Goal: Navigation & Orientation: Find specific page/section

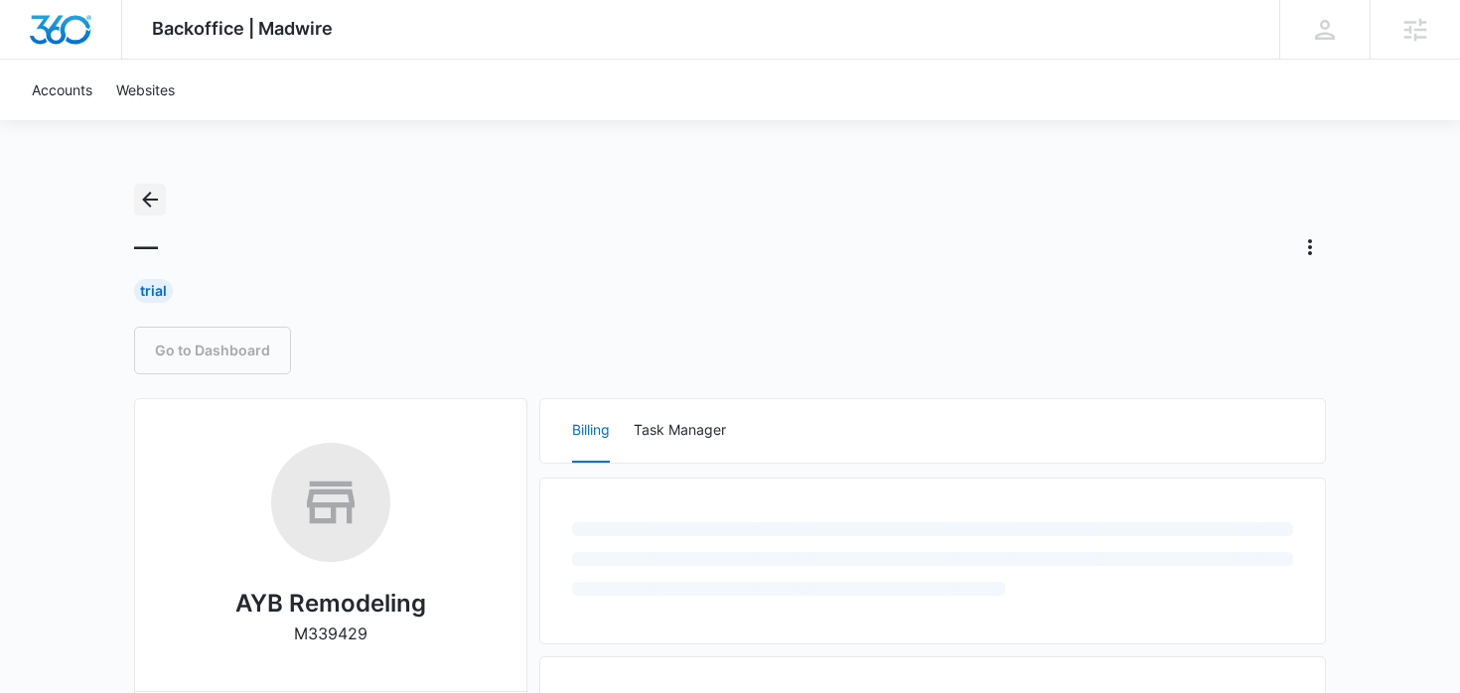
click at [148, 199] on icon "Back" at bounding box center [150, 200] width 16 height 16
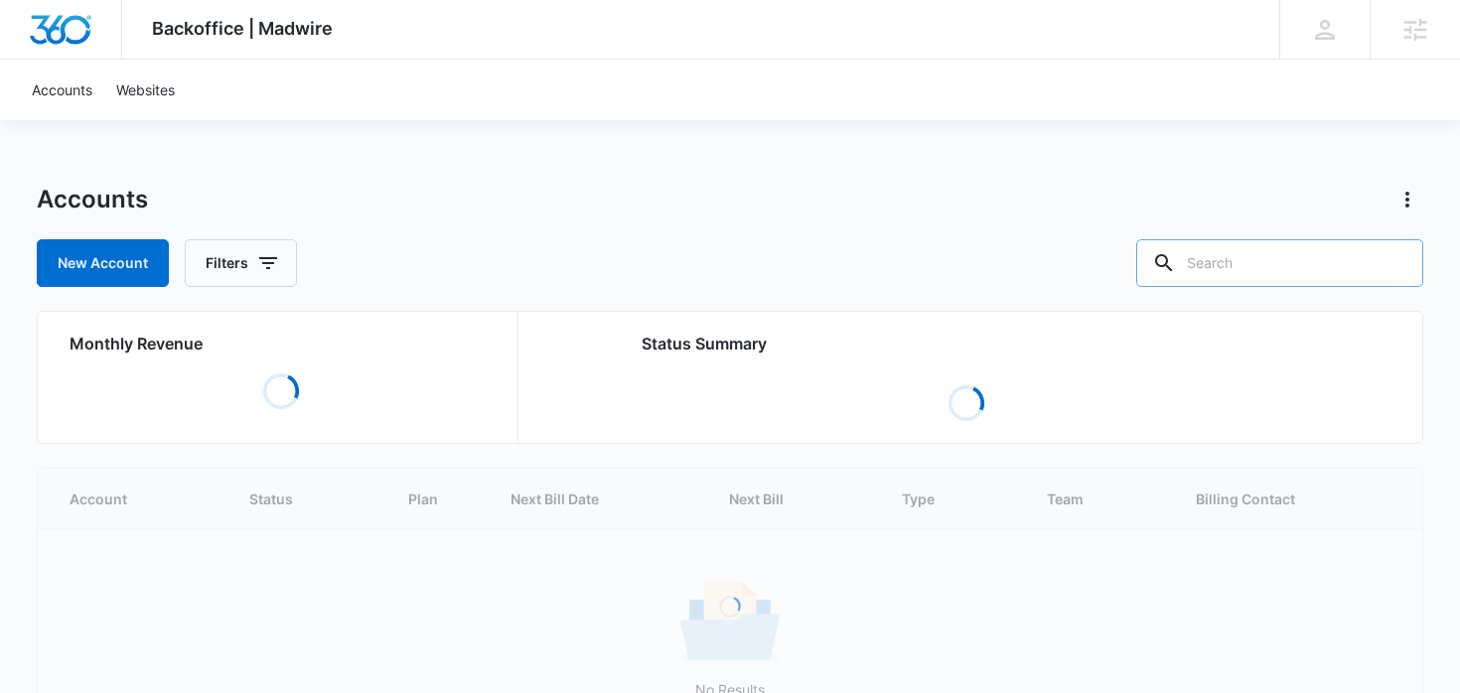
click at [1359, 261] on input "text" at bounding box center [1279, 263] width 287 height 48
type input "remodel"
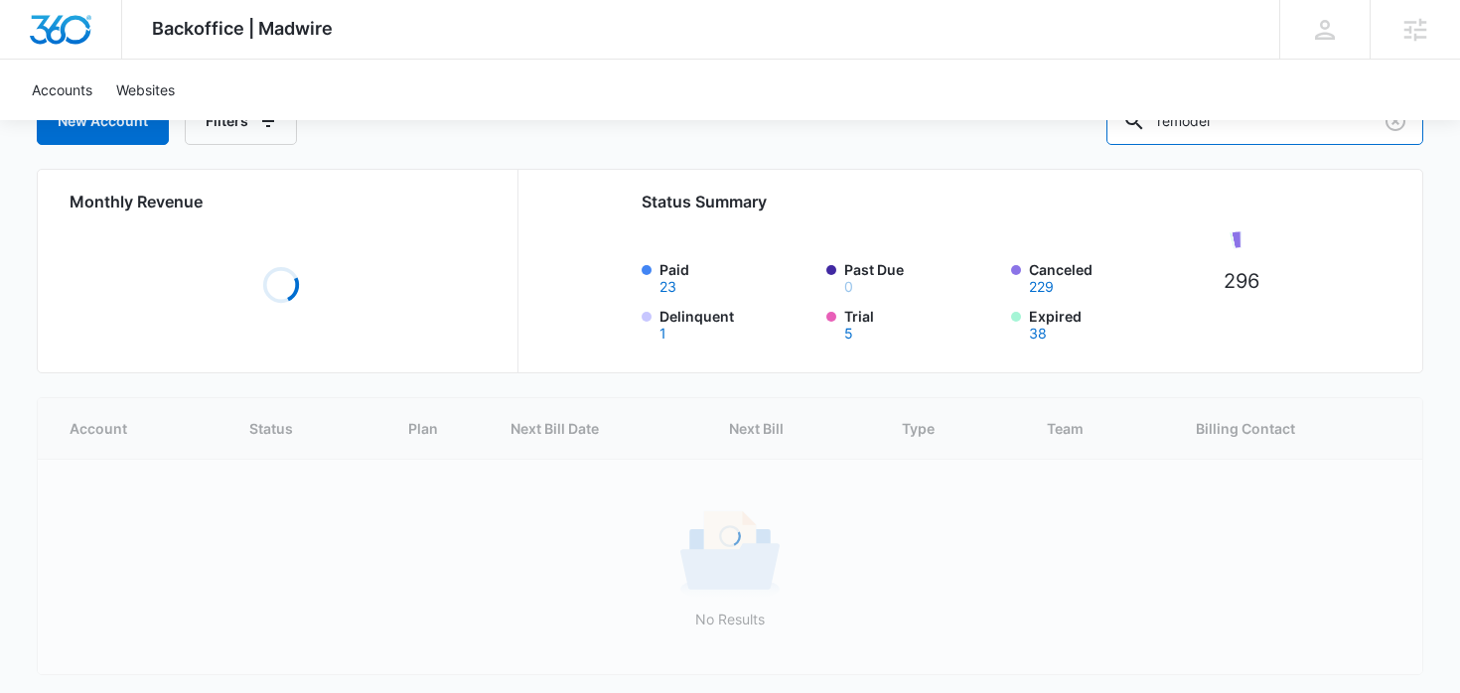
scroll to position [190, 0]
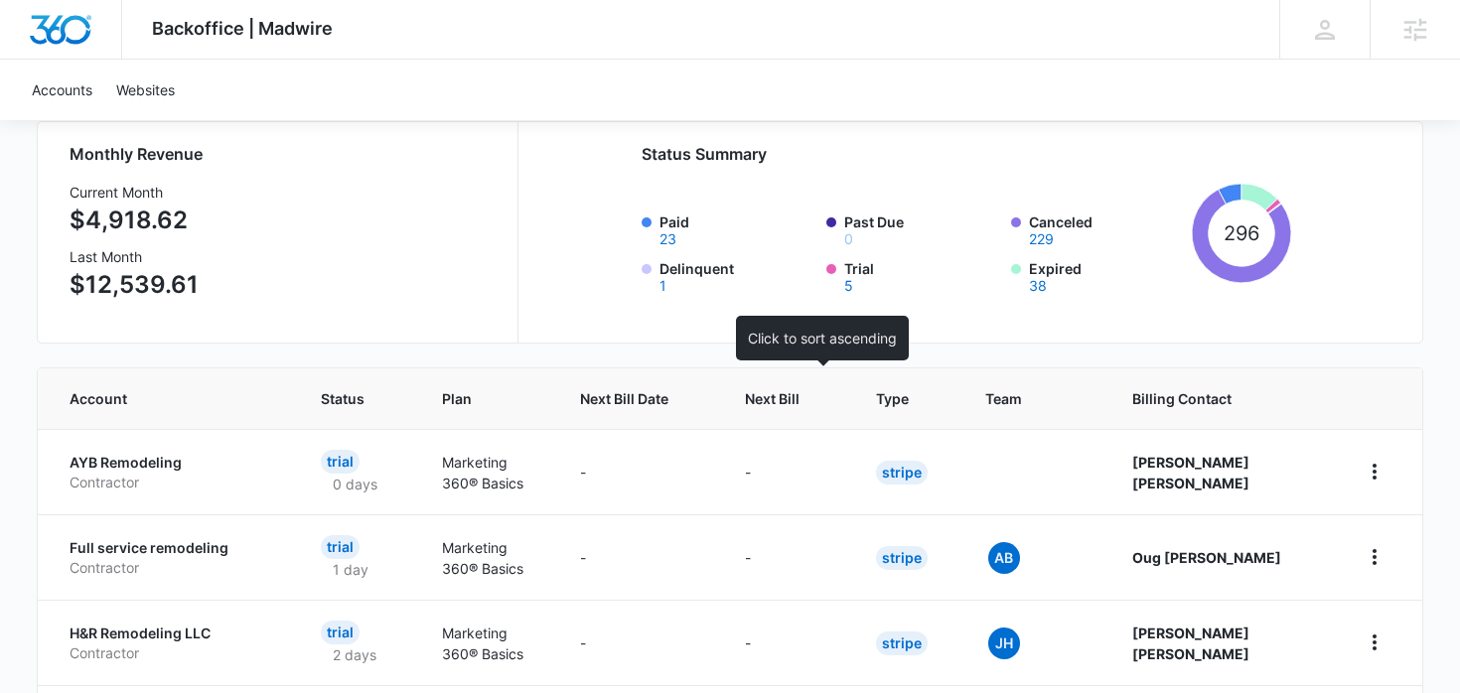
click at [799, 395] on span "Next Bill" at bounding box center [772, 398] width 55 height 21
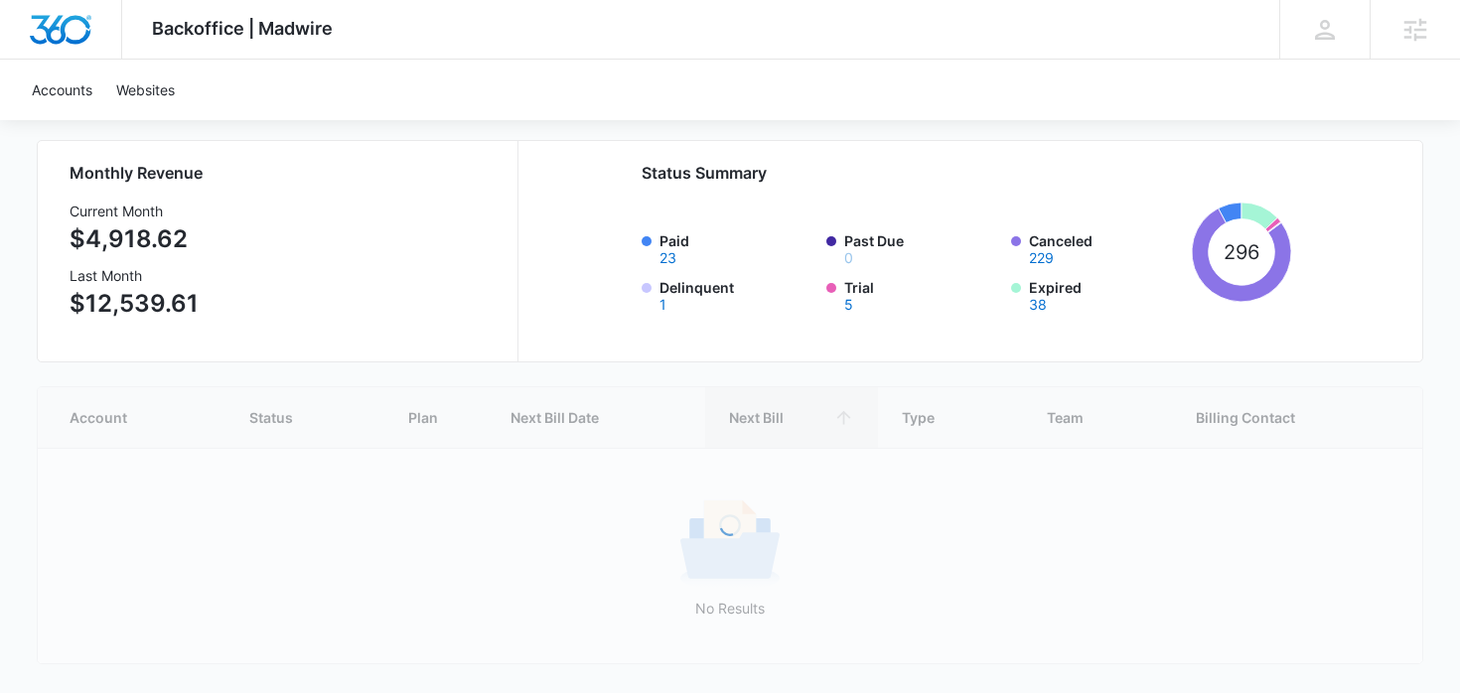
scroll to position [178, 0]
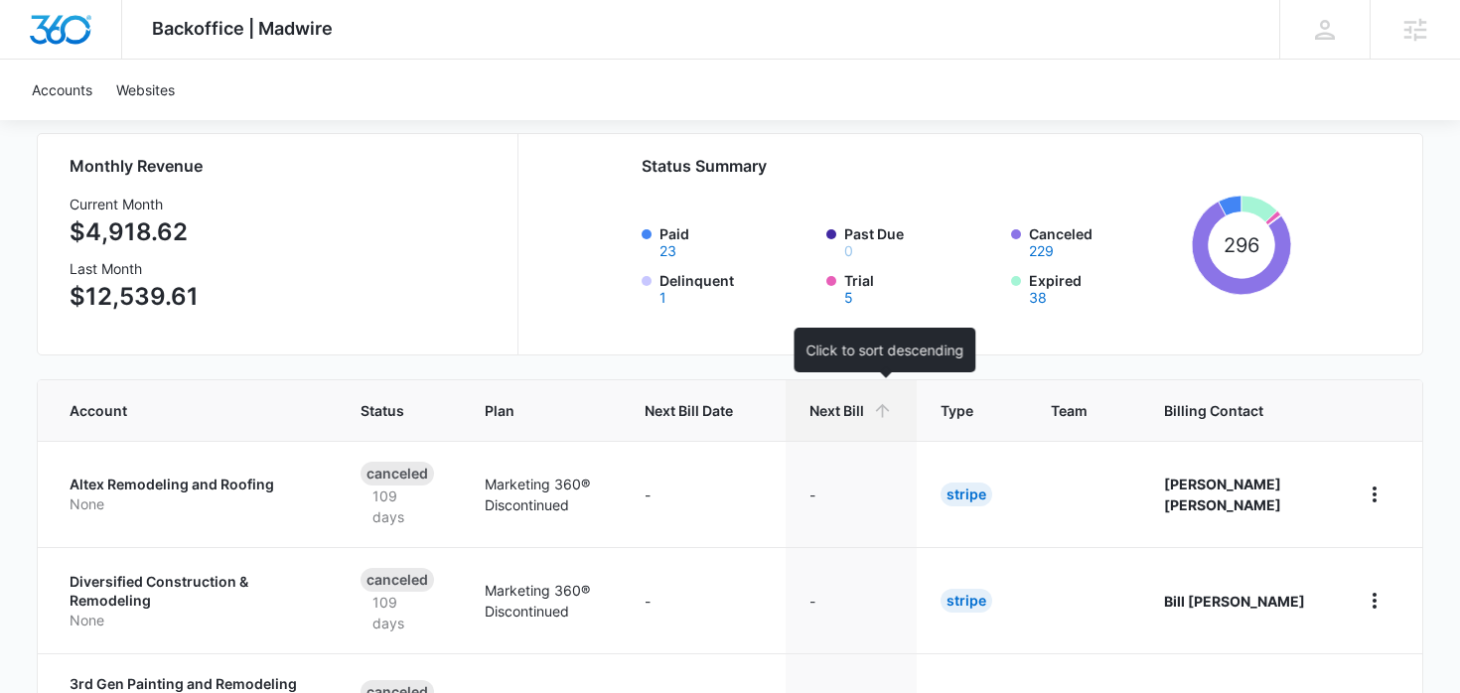
click at [864, 409] on span "Next Bill" at bounding box center [836, 410] width 55 height 21
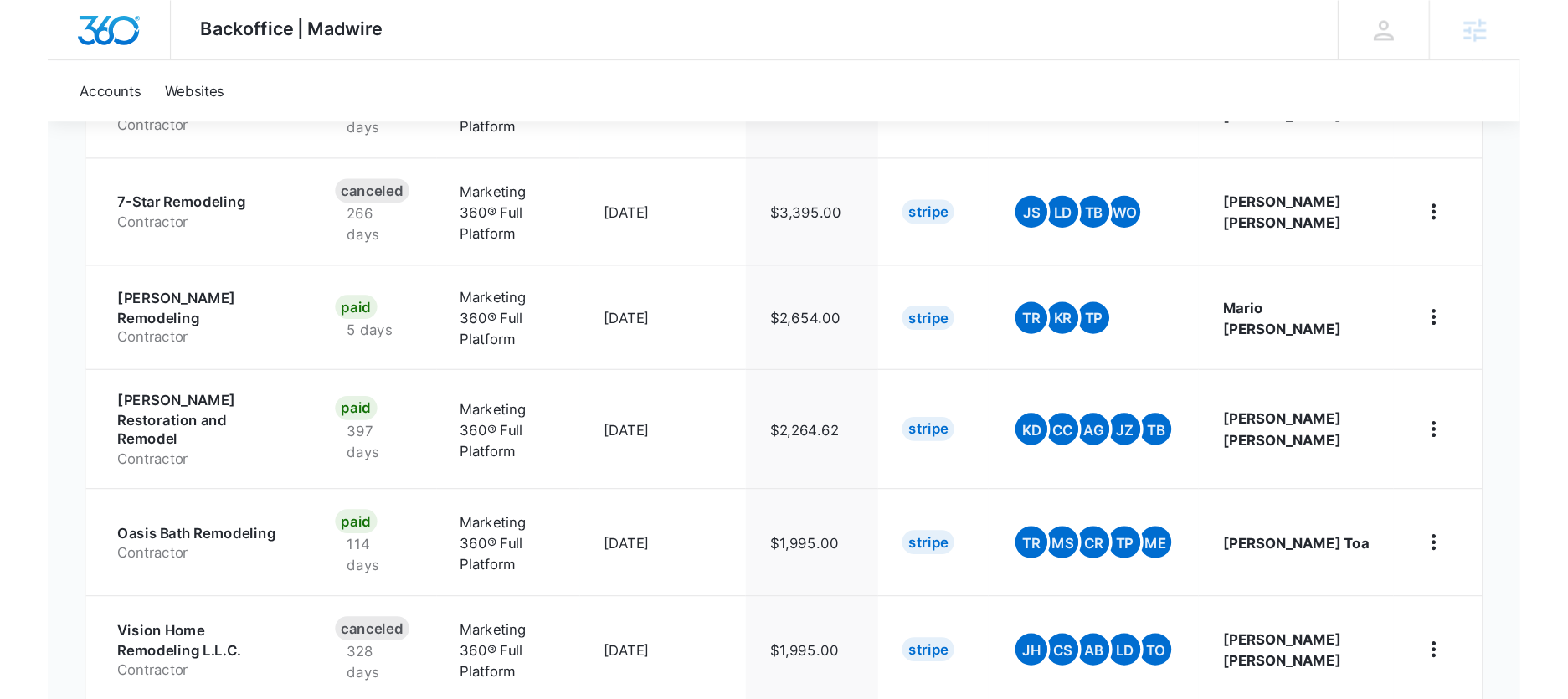
scroll to position [572, 0]
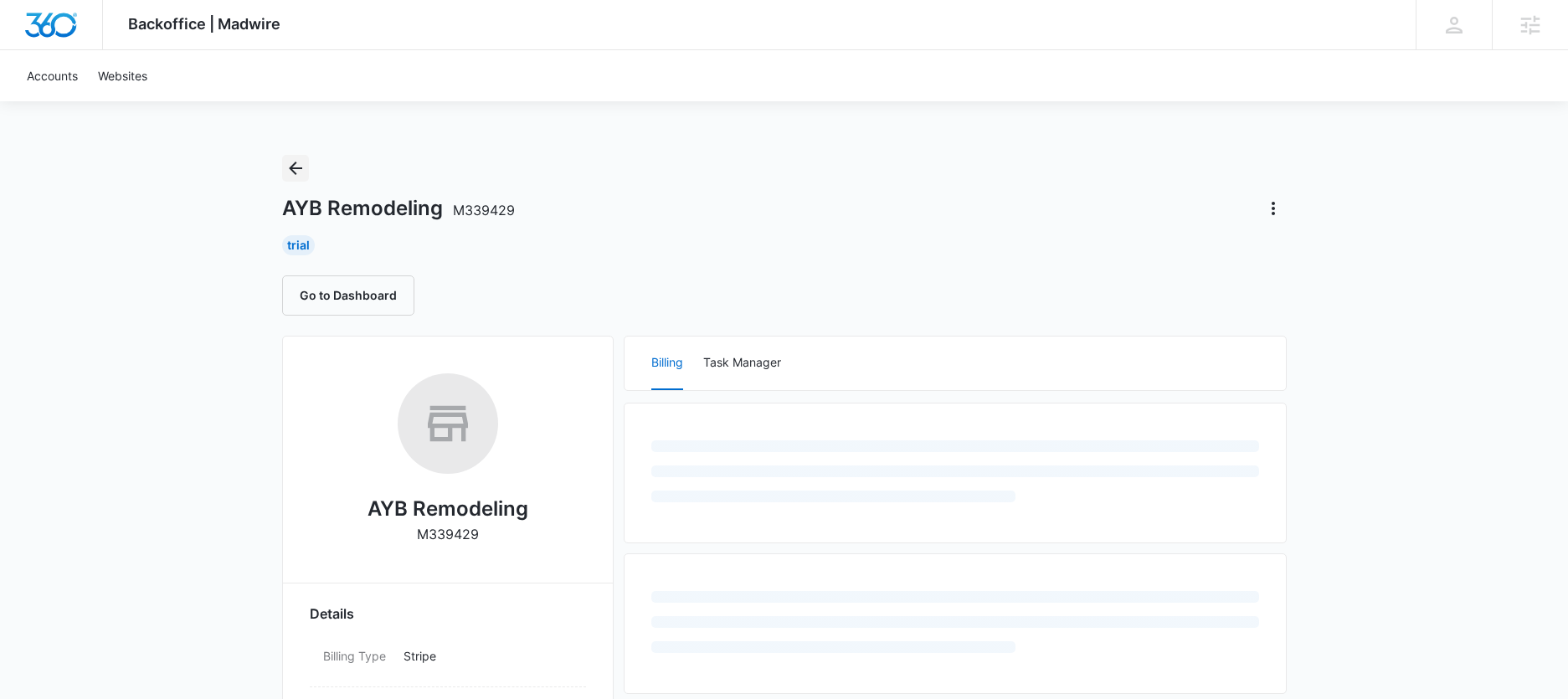
click at [297, 159] on icon "Back" at bounding box center [296, 169] width 20 height 20
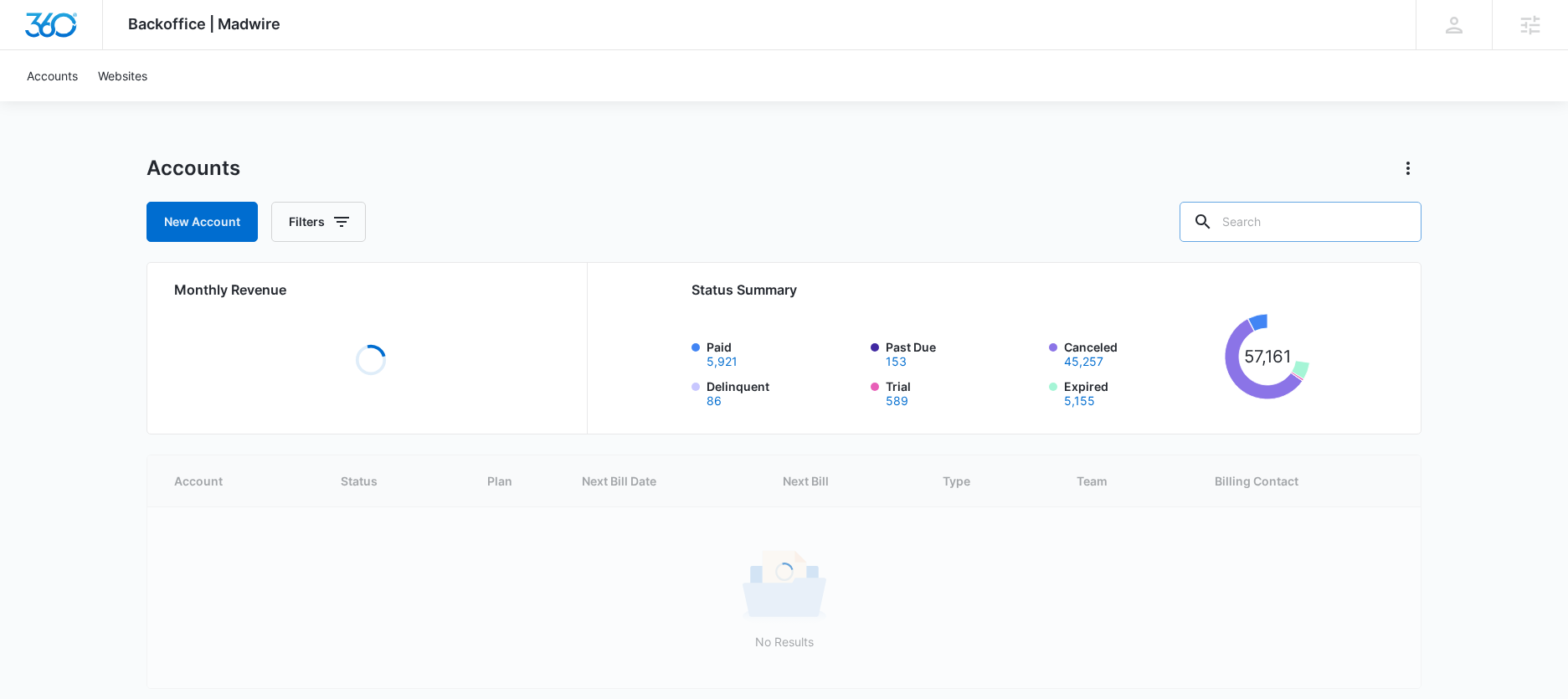
click at [1313, 231] on input "text" at bounding box center [1300, 222] width 242 height 40
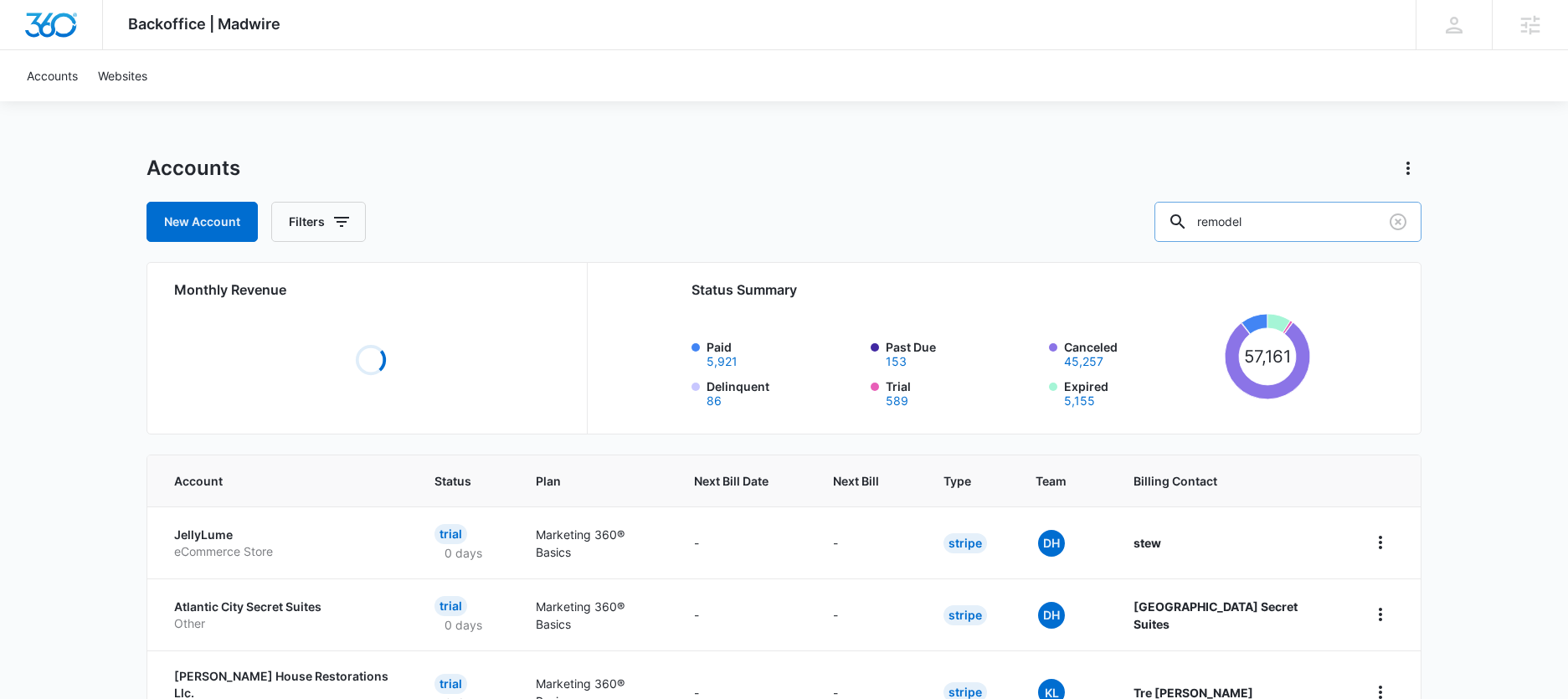
type input "remodel"
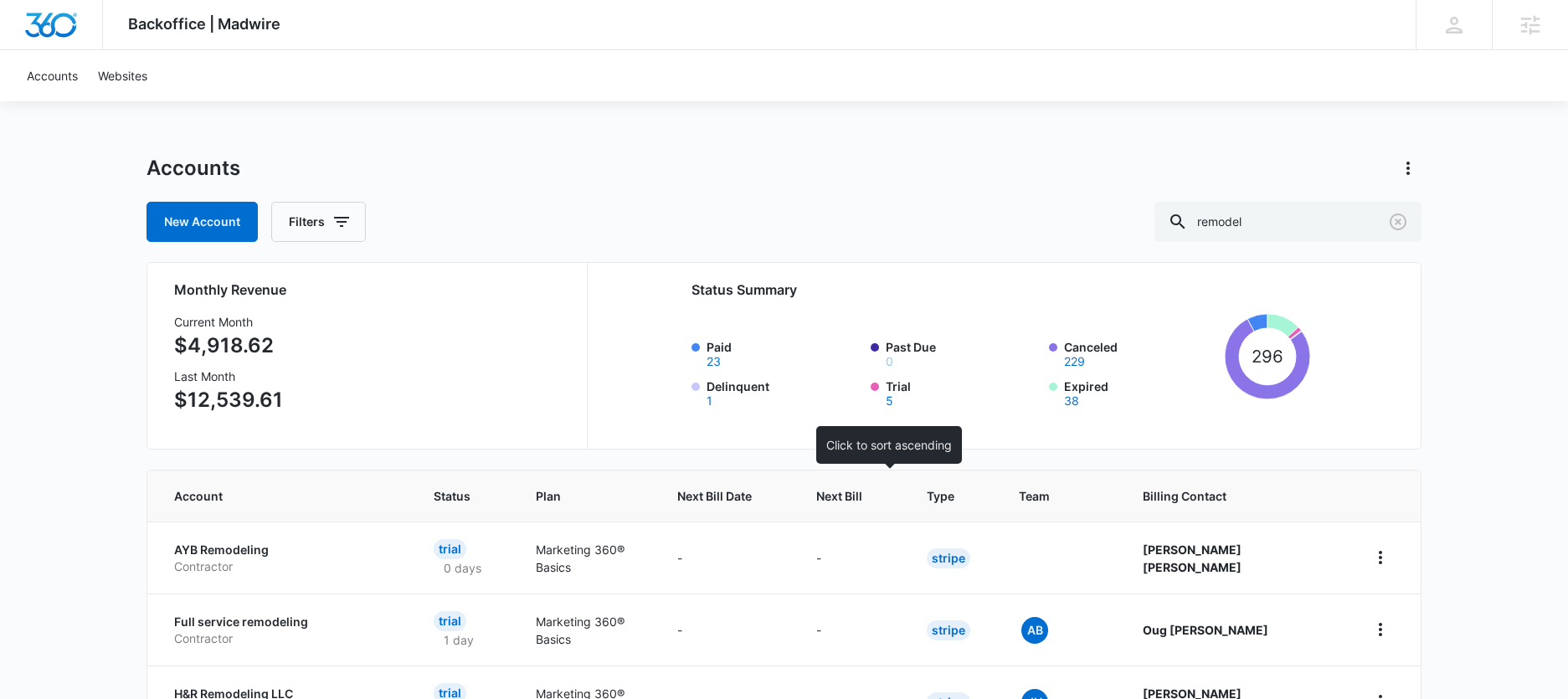
drag, startPoint x: 889, startPoint y: 501, endPoint x: 892, endPoint y: 485, distance: 16.3
click at [862, 501] on span "Next Bill" at bounding box center [839, 496] width 46 height 18
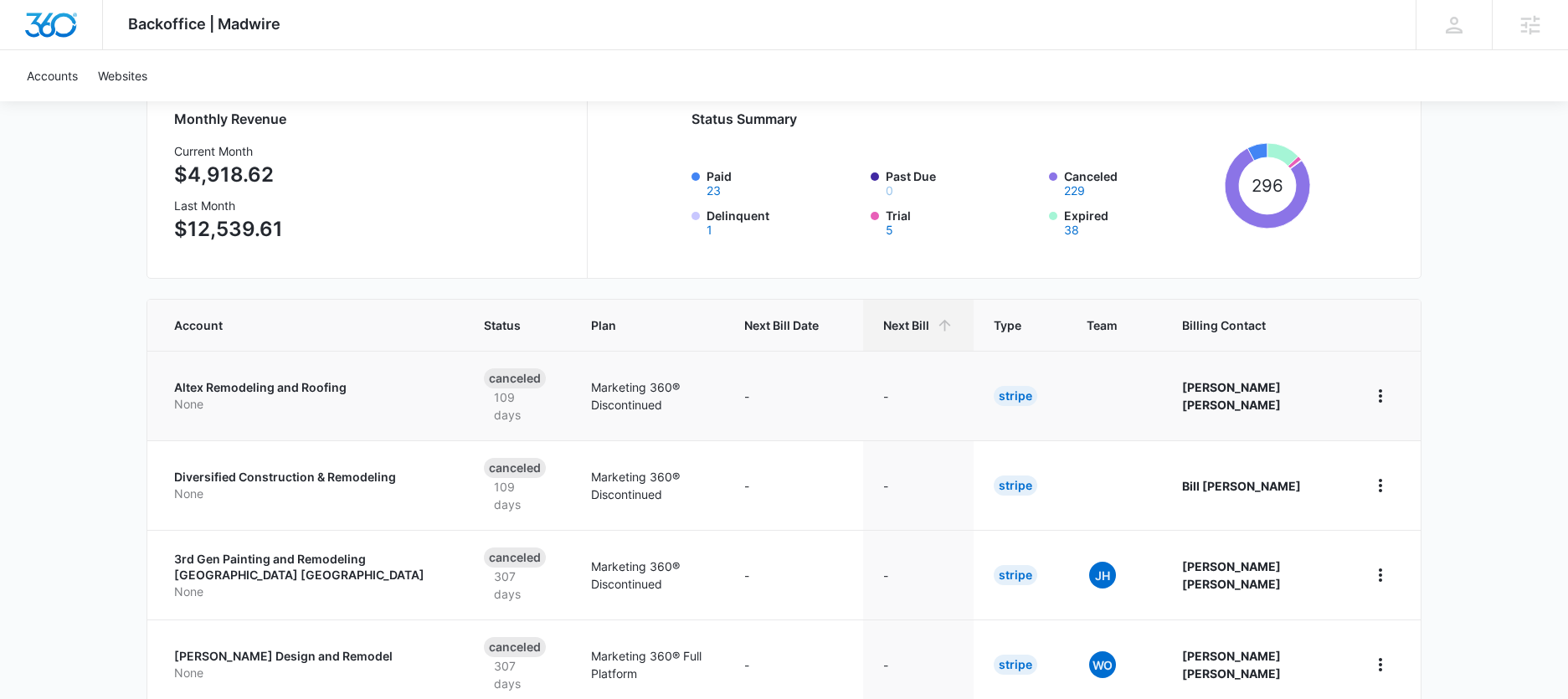
scroll to position [173, 0]
click at [929, 325] on span "Next Bill" at bounding box center [906, 323] width 46 height 18
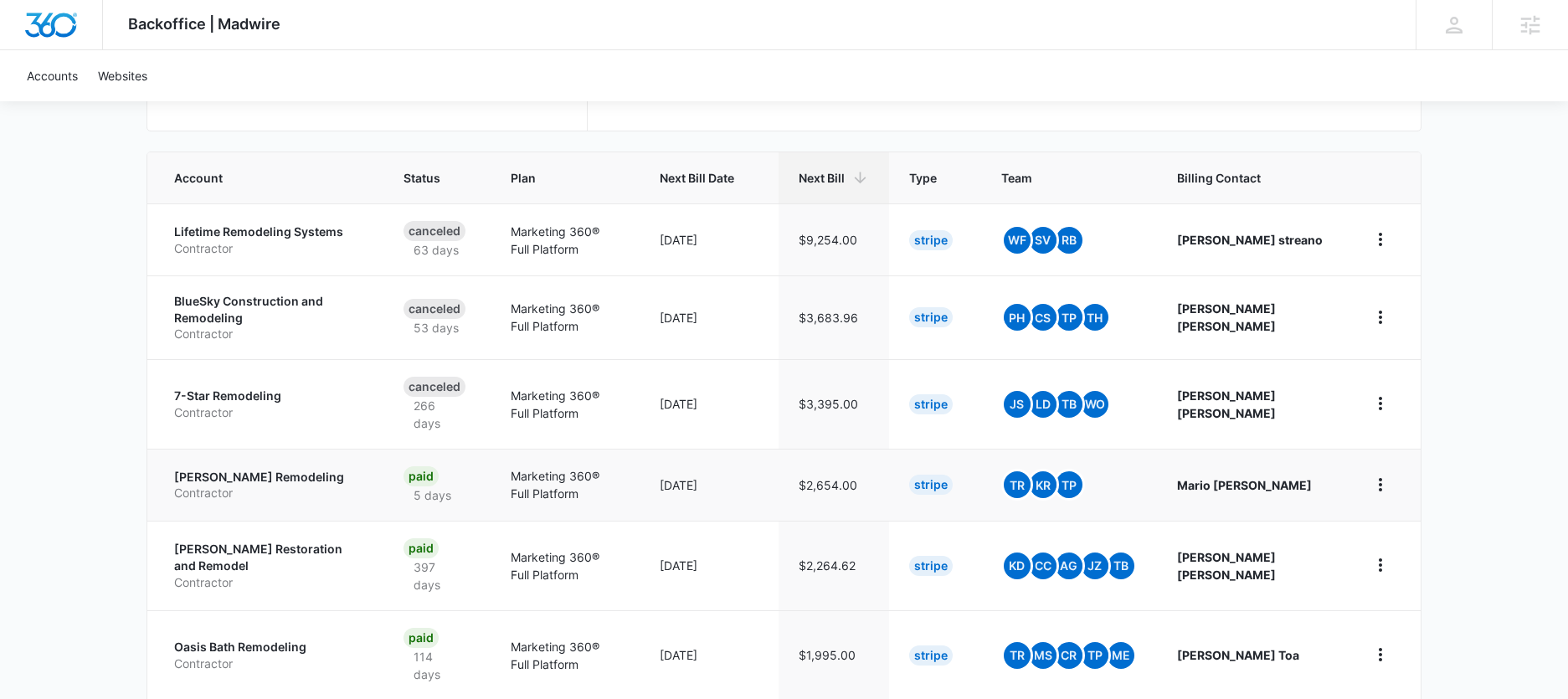
scroll to position [319, 0]
click at [239, 474] on p "[PERSON_NAME] Remodeling" at bounding box center [269, 476] width 189 height 17
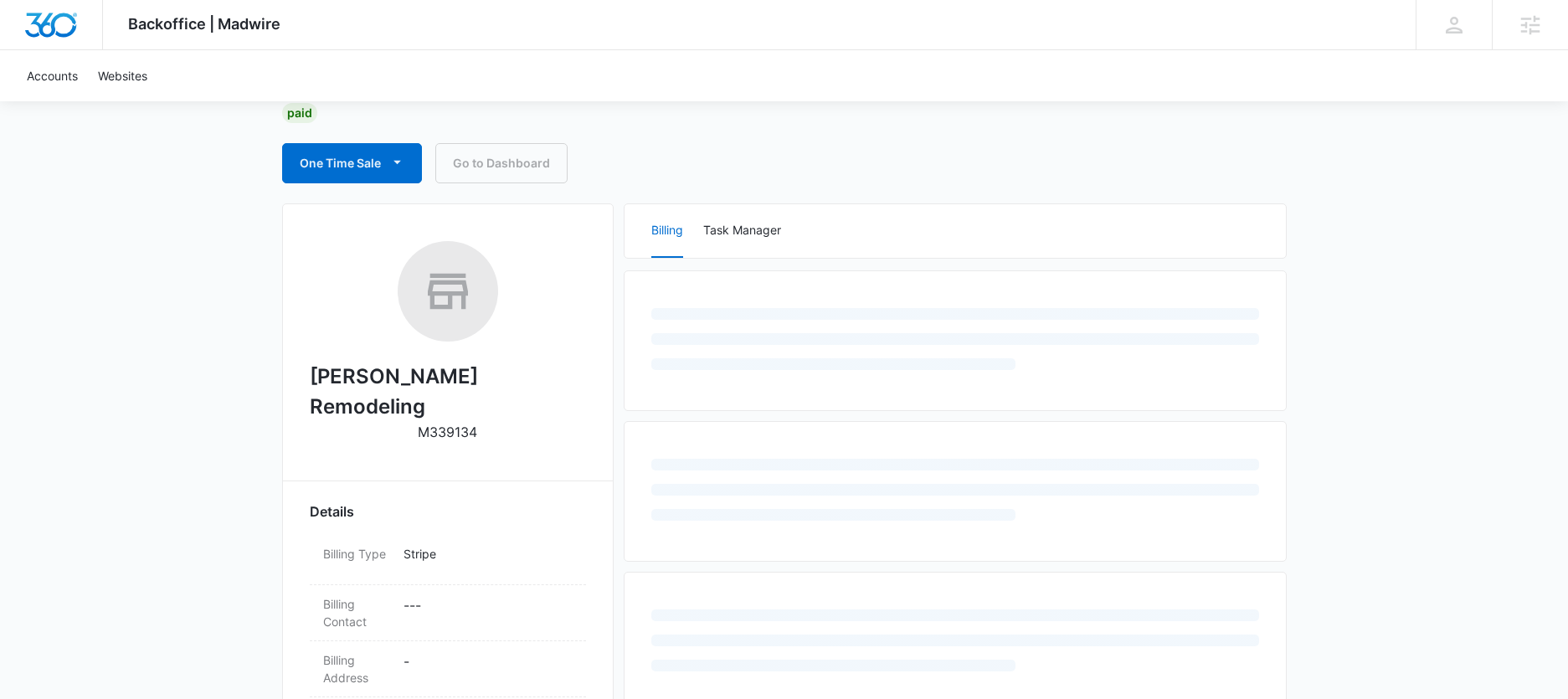
scroll to position [132, 0]
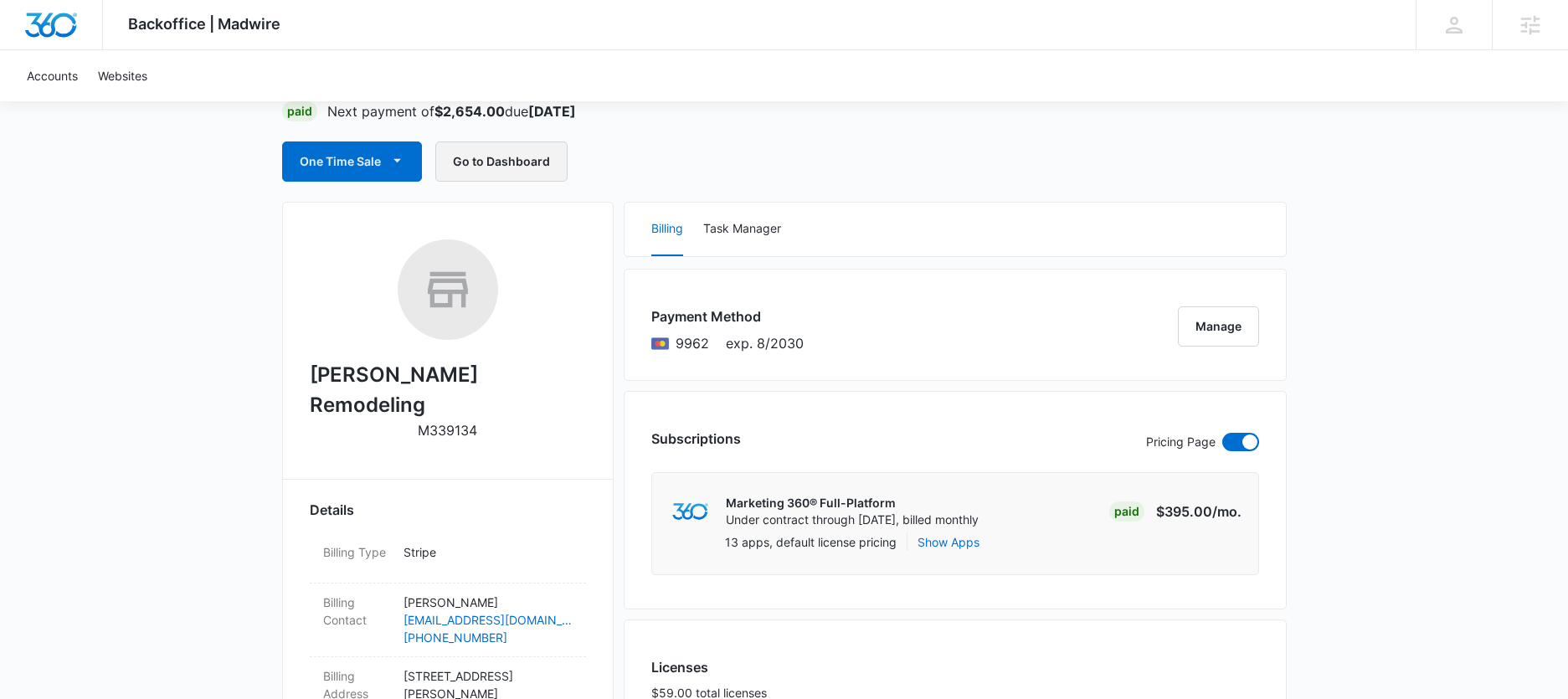
click at [501, 169] on button "Go to Dashboard" at bounding box center [501, 162] width 132 height 40
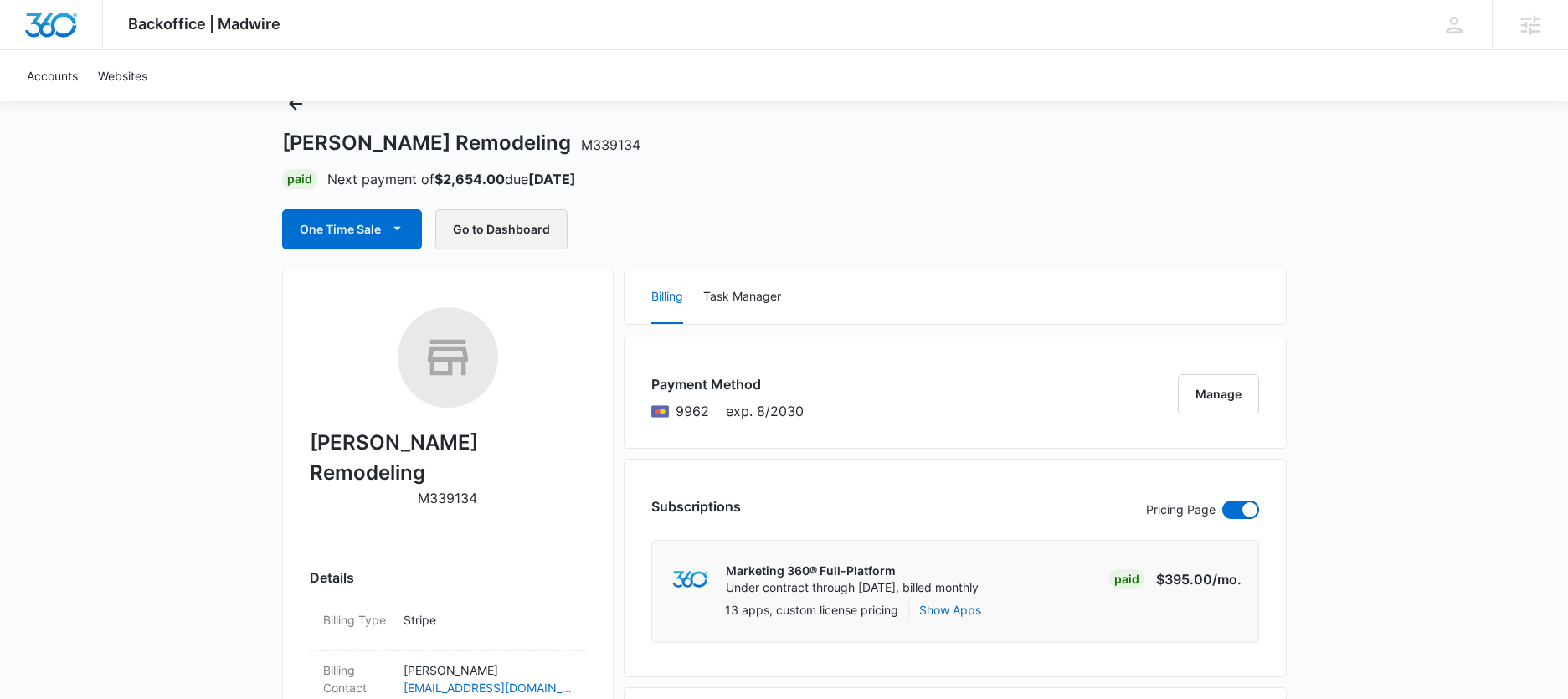
scroll to position [0, 0]
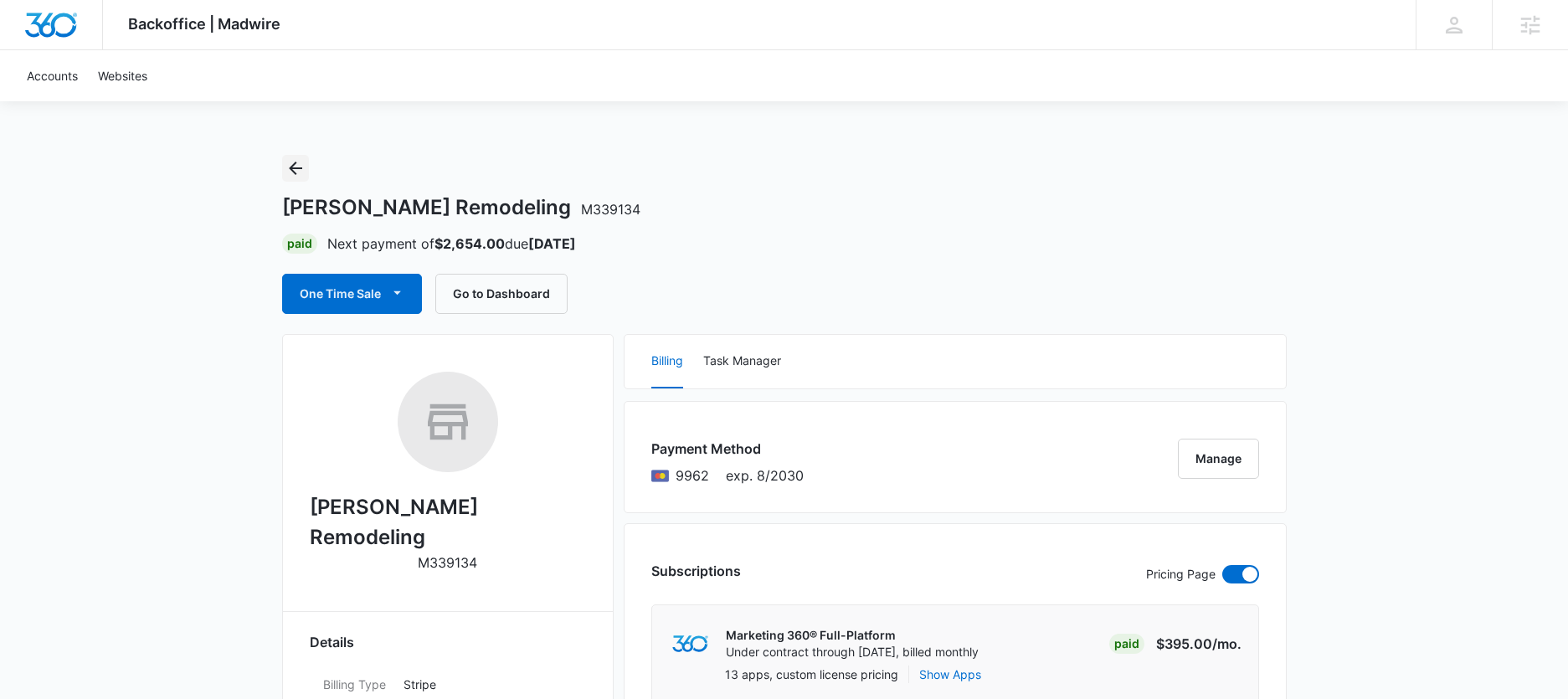
click at [286, 163] on icon "Back" at bounding box center [296, 169] width 20 height 20
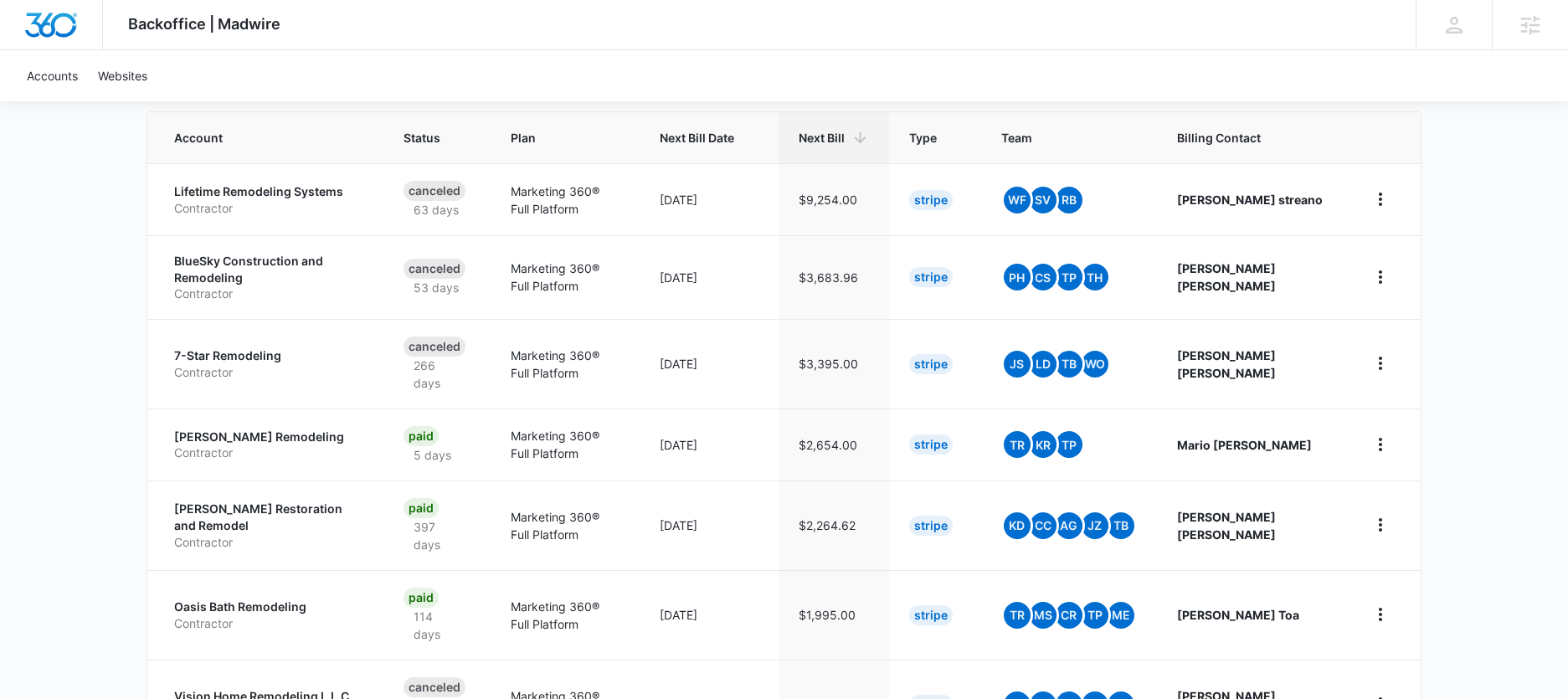
scroll to position [368, 0]
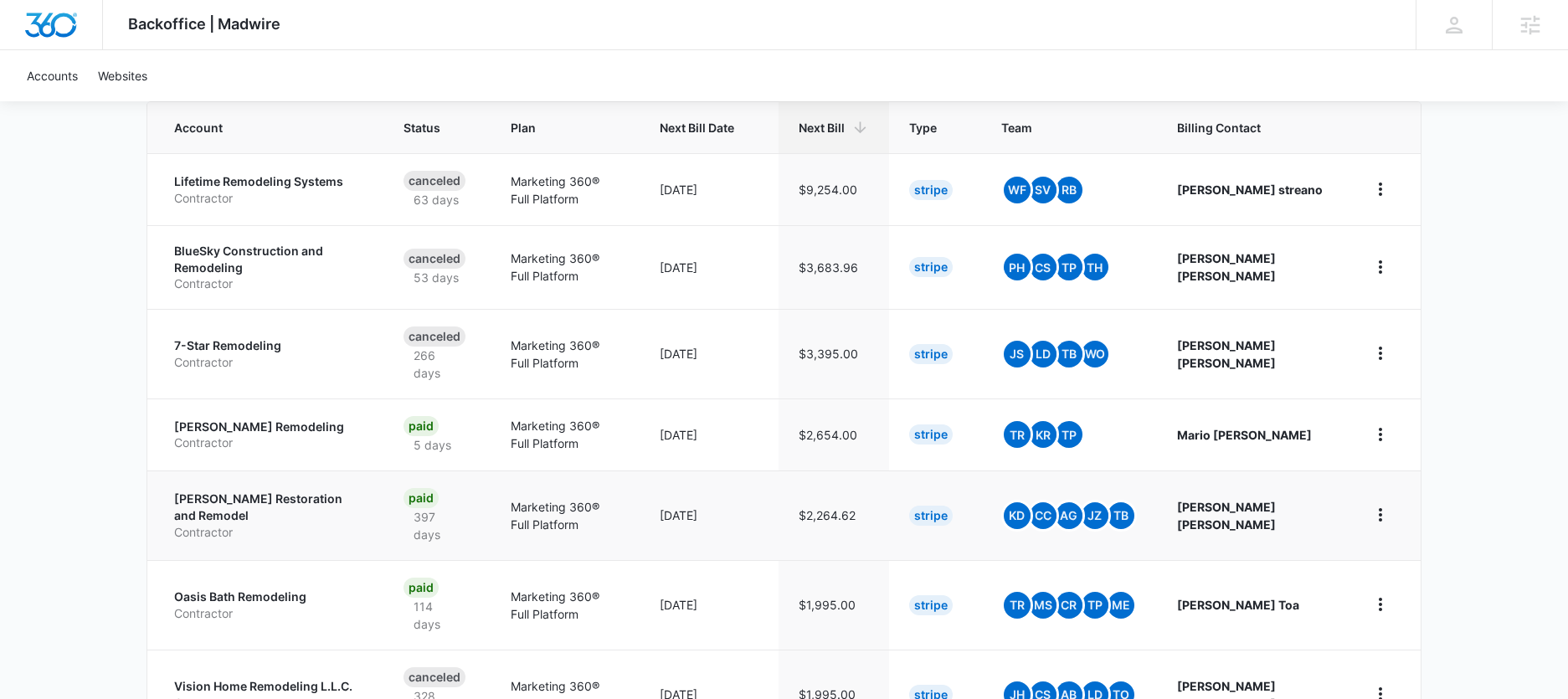
click at [325, 503] on p "Jenkins Restoration and Remodel" at bounding box center [269, 507] width 189 height 33
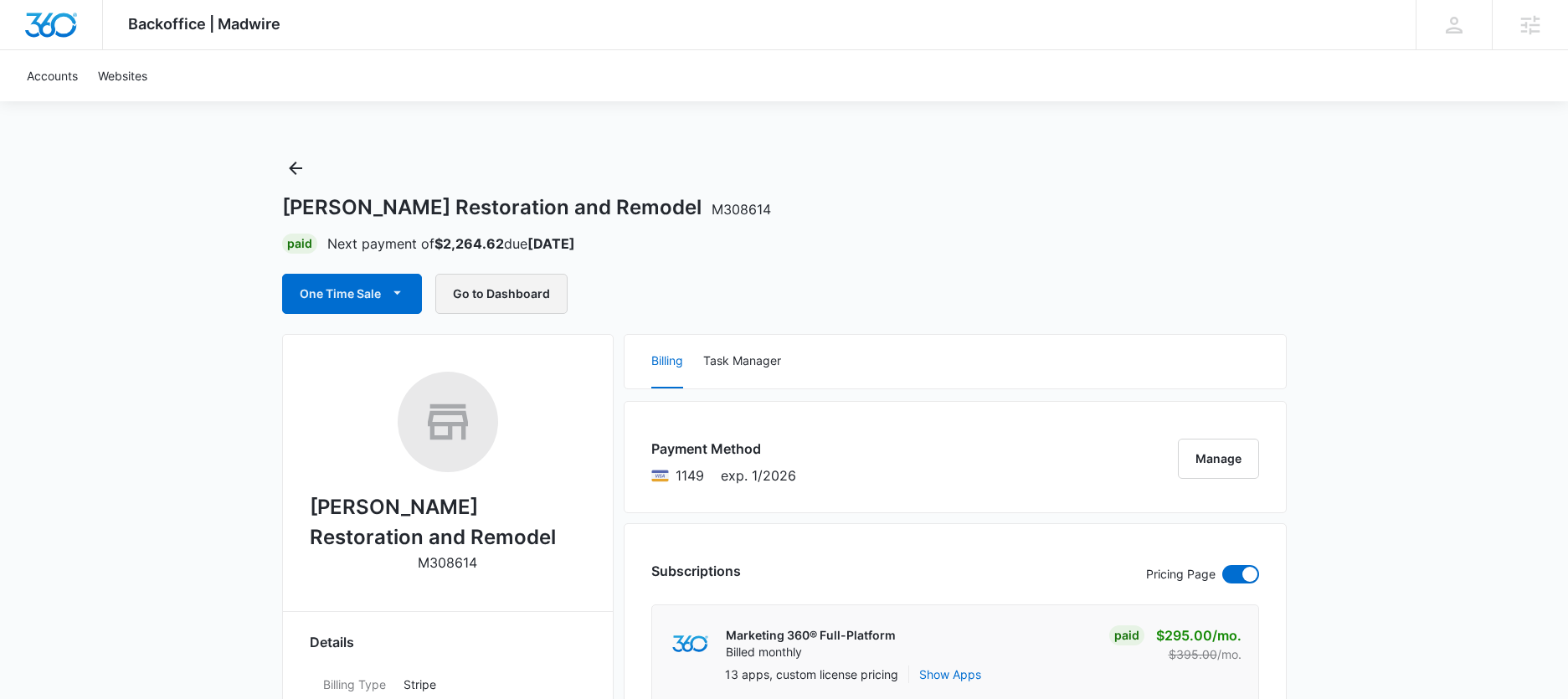
click at [512, 293] on button "Go to Dashboard" at bounding box center [501, 294] width 132 height 40
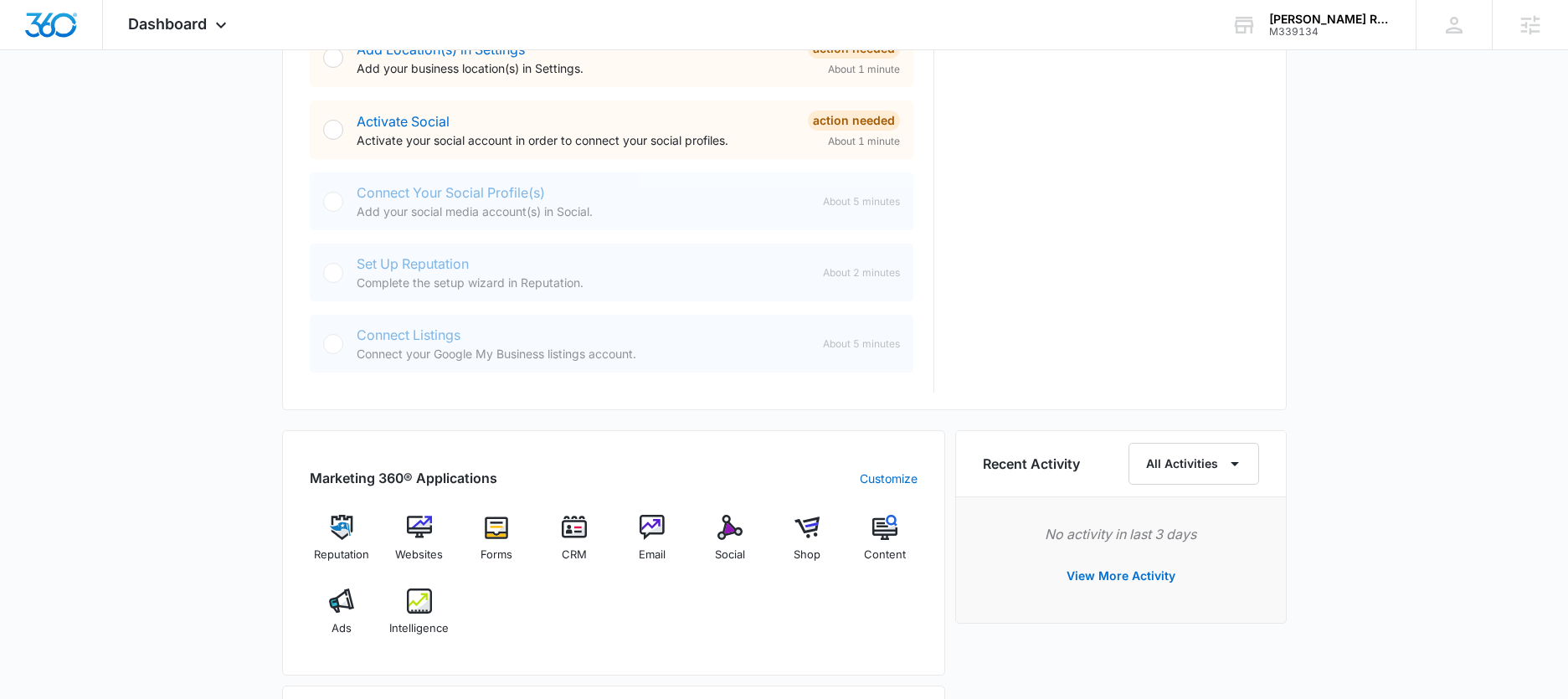
scroll to position [901, 0]
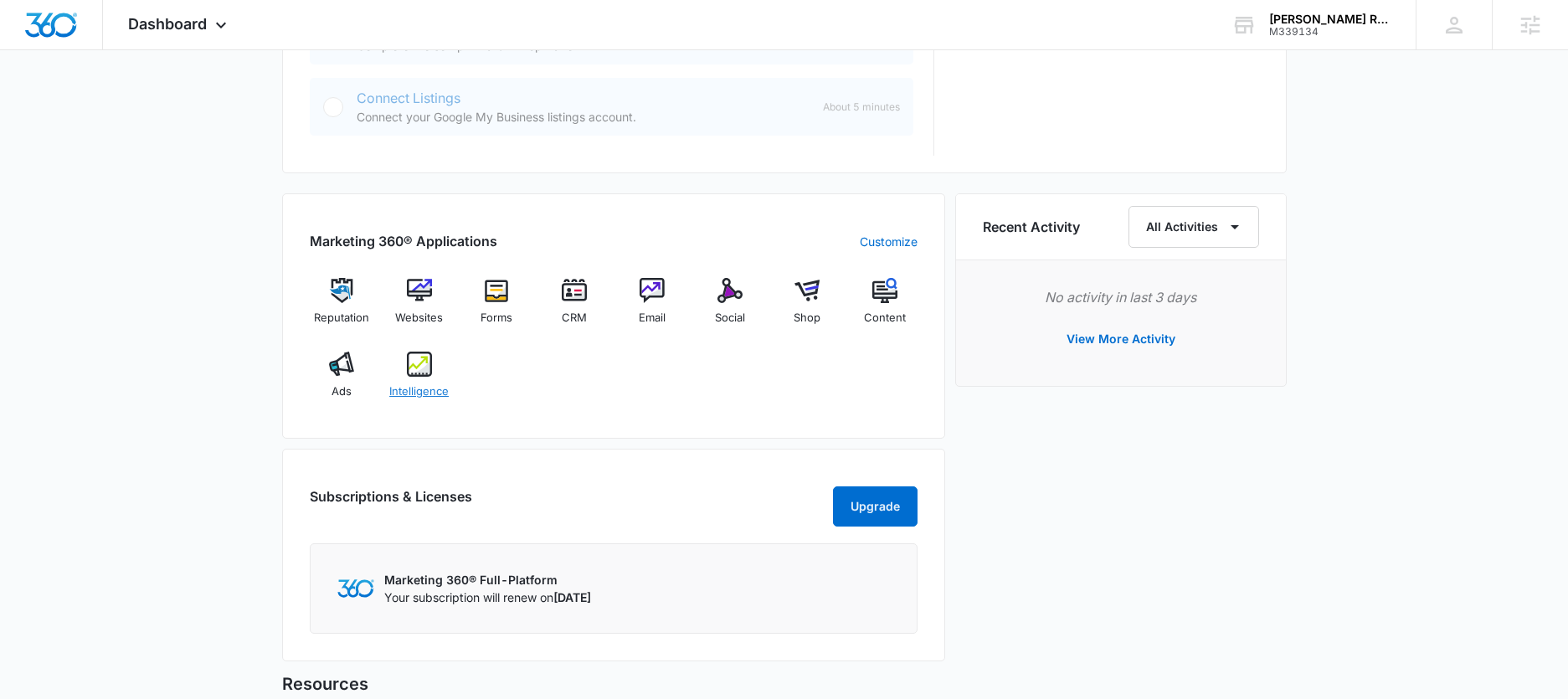
click at [420, 370] on img at bounding box center [420, 364] width 25 height 25
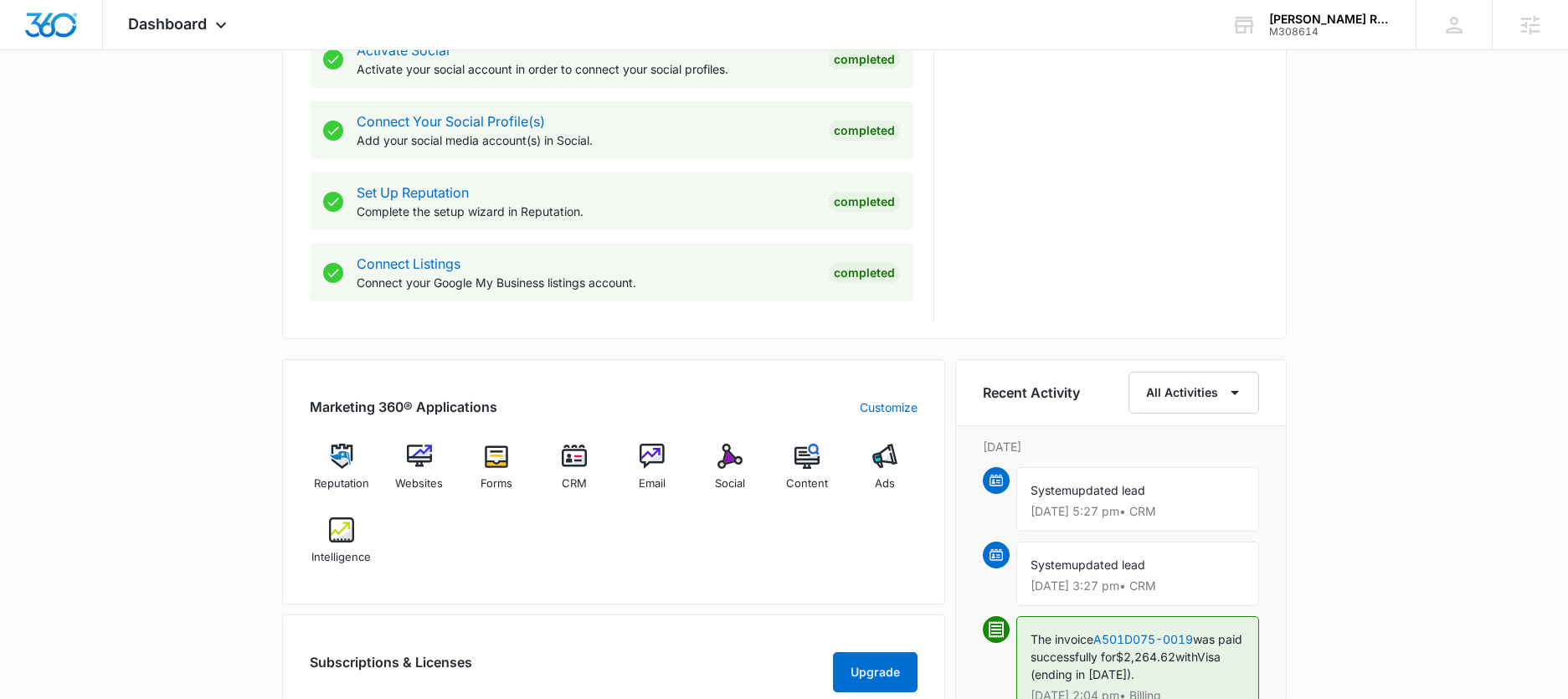
scroll to position [917, 0]
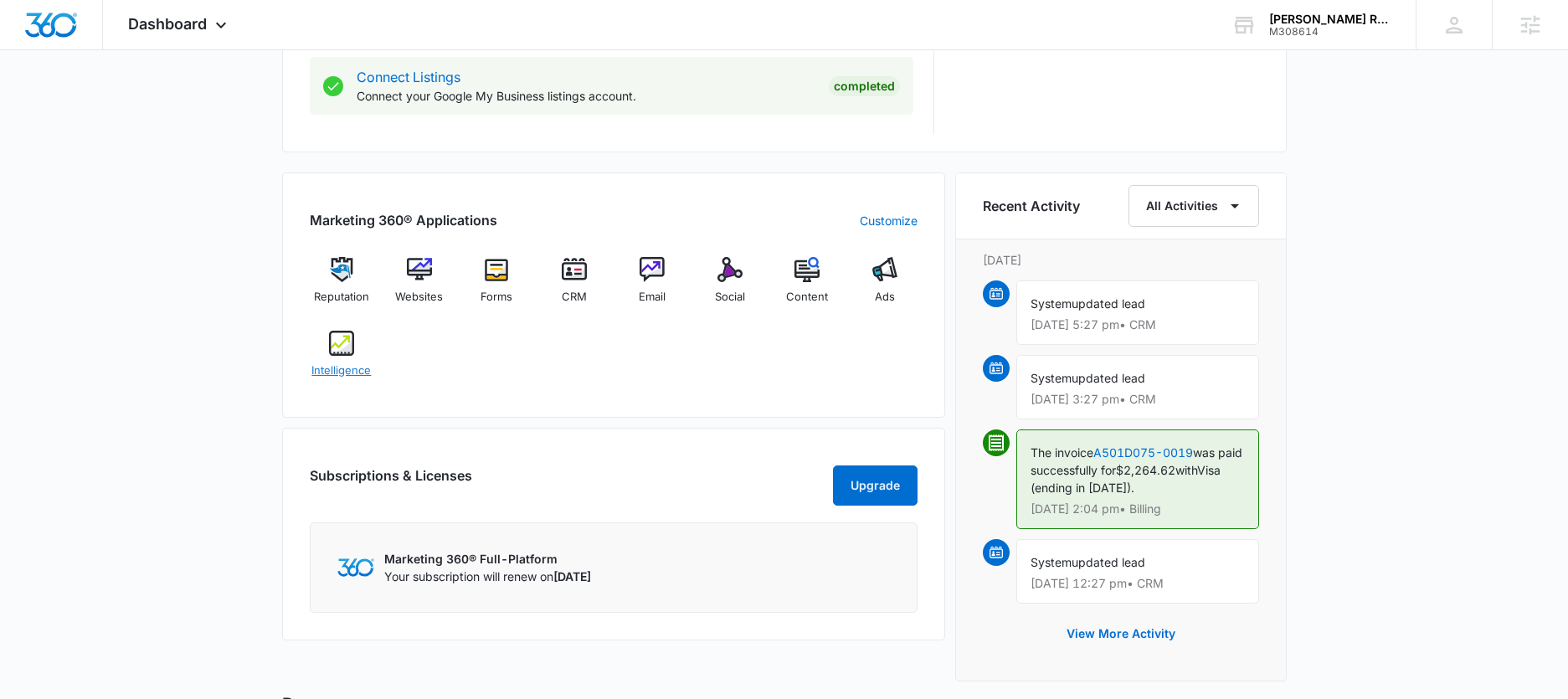
click at [341, 363] on span "Intelligence" at bounding box center [341, 371] width 60 height 17
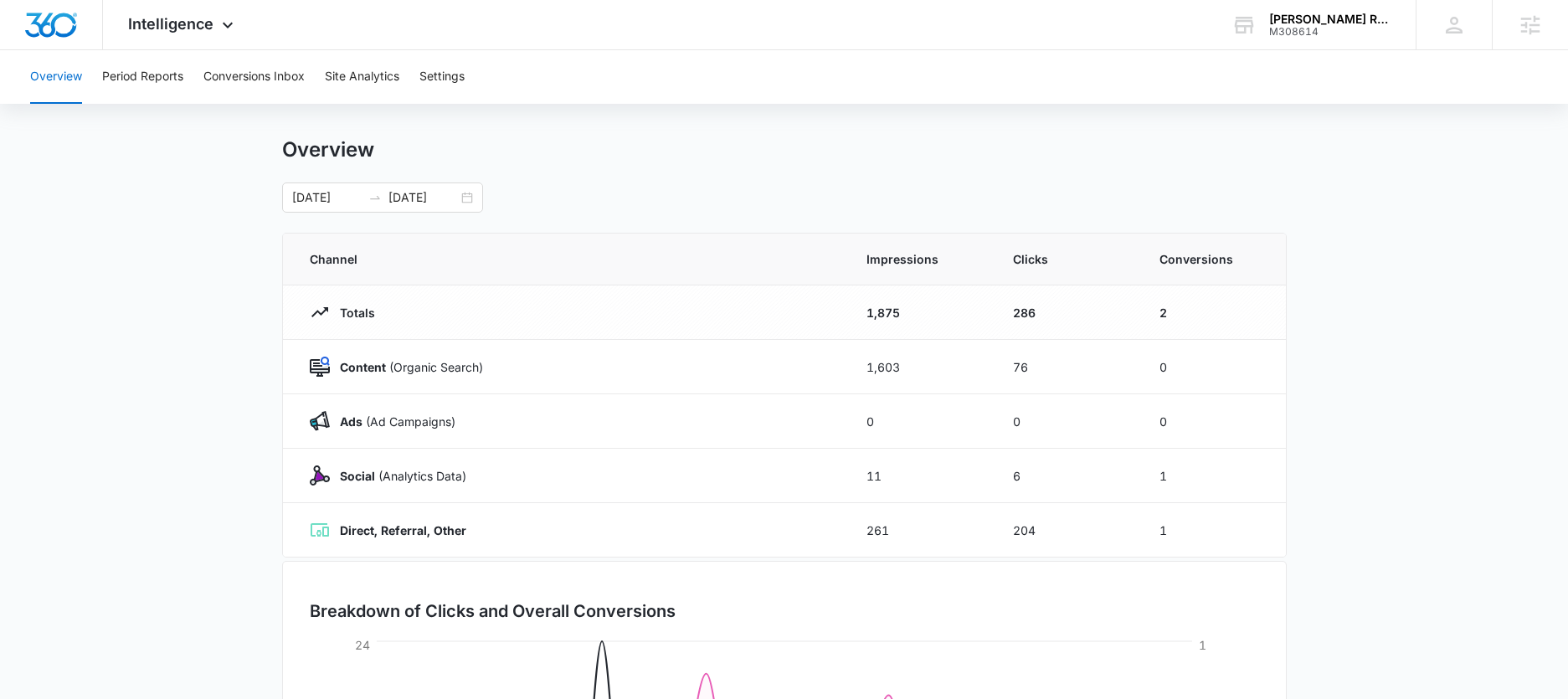
scroll to position [28, 0]
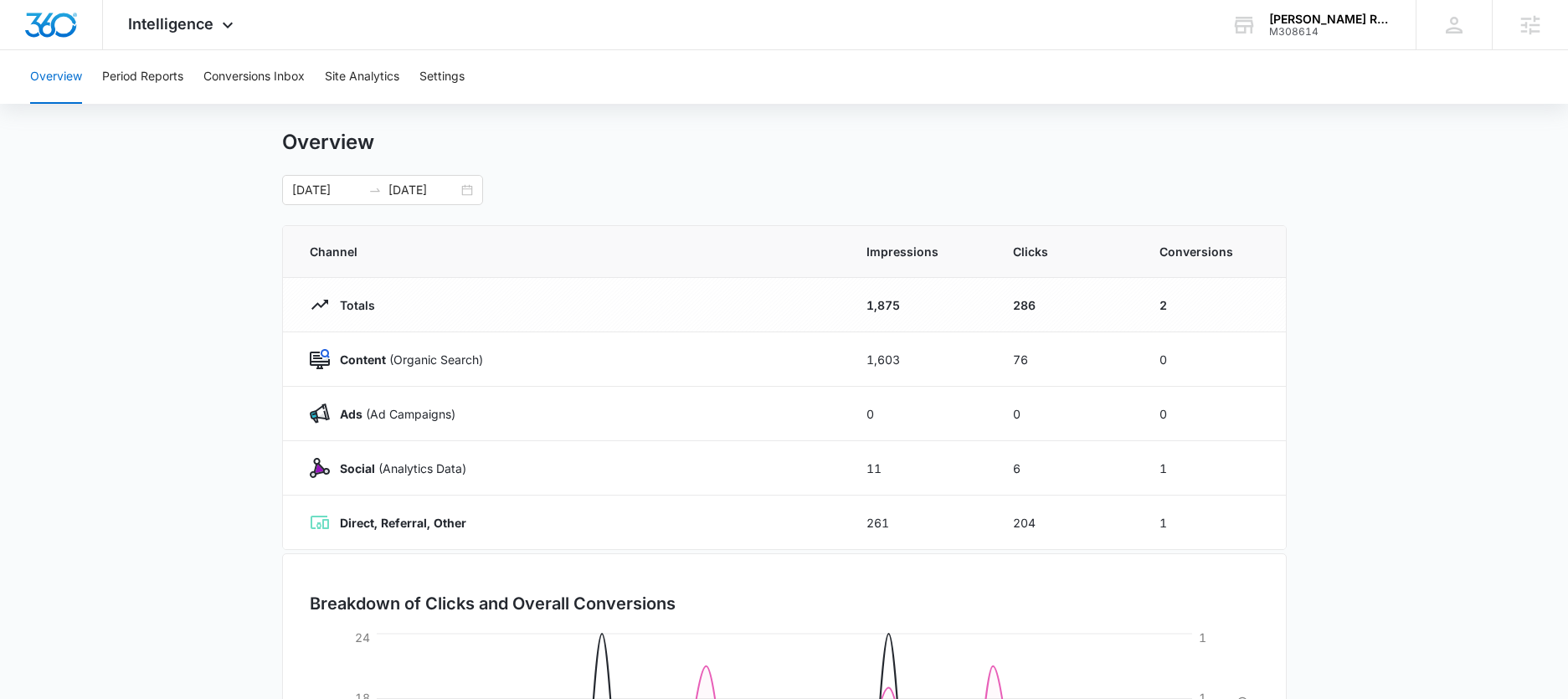
click at [263, 121] on div "Overview Period Reports Conversions Inbox Site Analytics Settings Overview 09/0…" at bounding box center [784, 516] width 1568 height 987
click at [261, 82] on button "Conversions Inbox" at bounding box center [254, 78] width 101 height 54
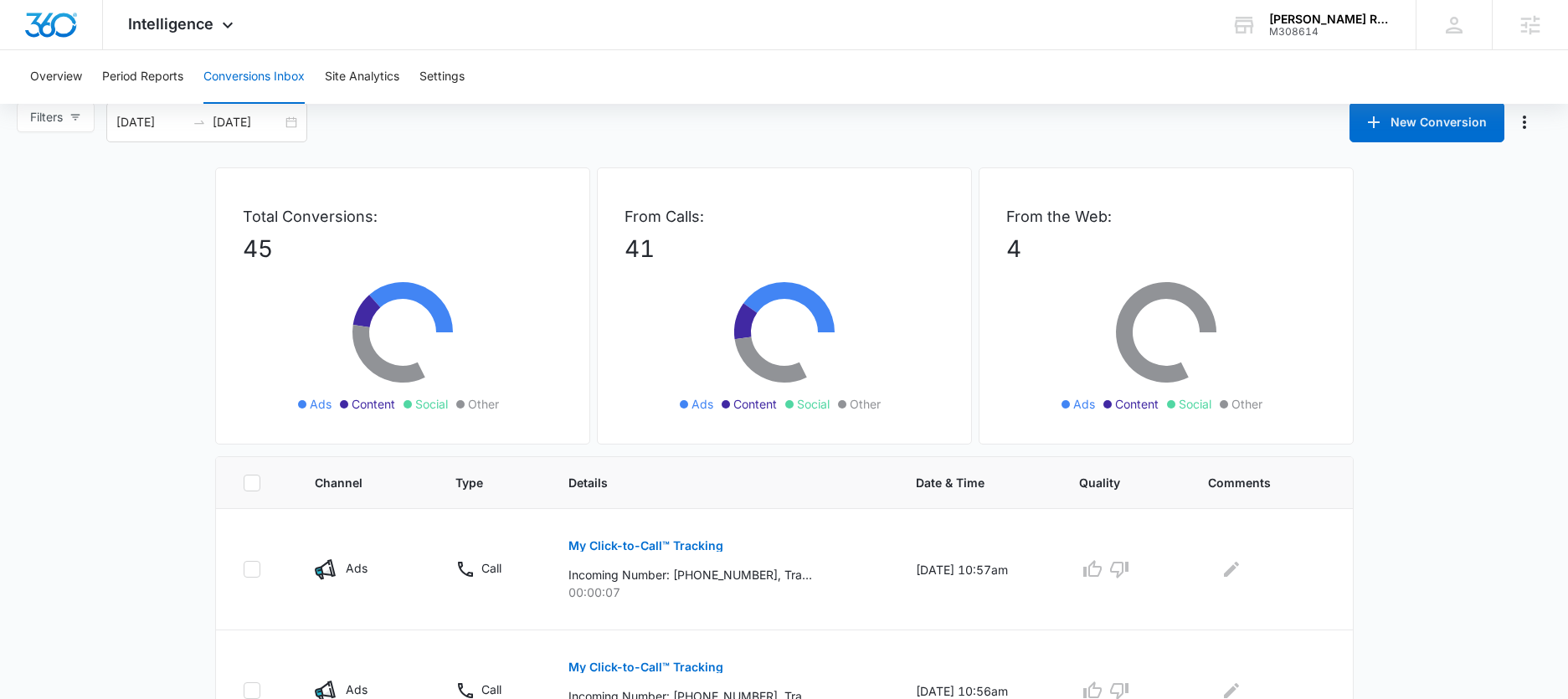
scroll to position [22, 0]
